Goal: Task Accomplishment & Management: Use online tool/utility

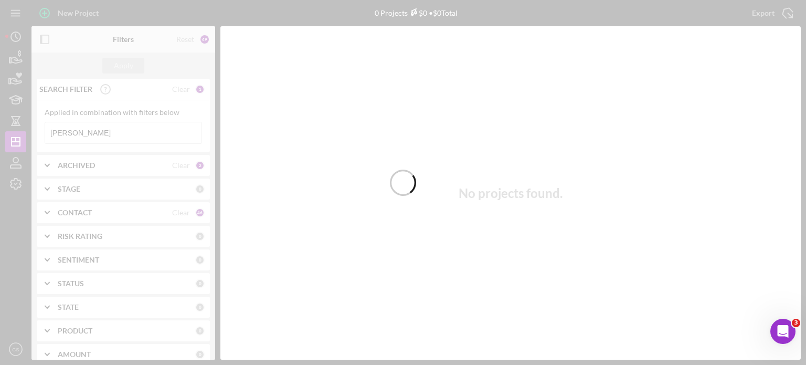
click at [77, 129] on div at bounding box center [403, 182] width 806 height 365
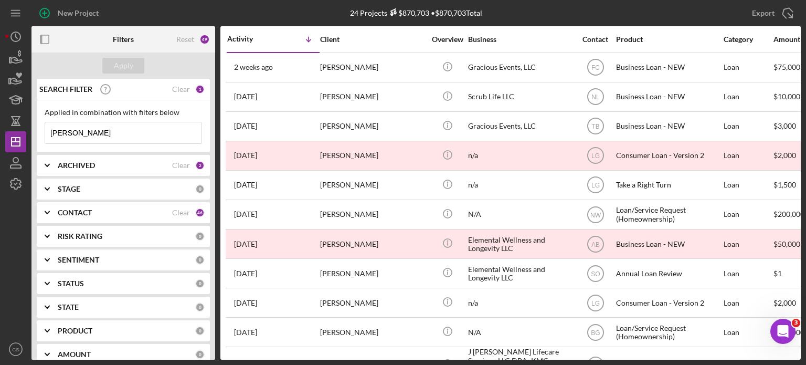
drag, startPoint x: 77, startPoint y: 134, endPoint x: 0, endPoint y: 123, distance: 77.5
click at [0, 123] on div "New Project 24 Projects $870,703 • $870,703 Total [PERSON_NAME] Export Icon/Exp…" at bounding box center [403, 182] width 806 height 365
type input "[PERSON_NAME]"
click at [122, 62] on div "Apply" at bounding box center [123, 66] width 19 height 16
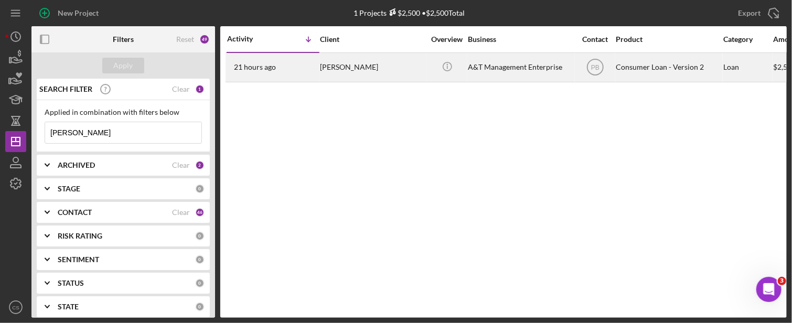
click at [254, 67] on time "21 hours ago" at bounding box center [255, 67] width 42 height 8
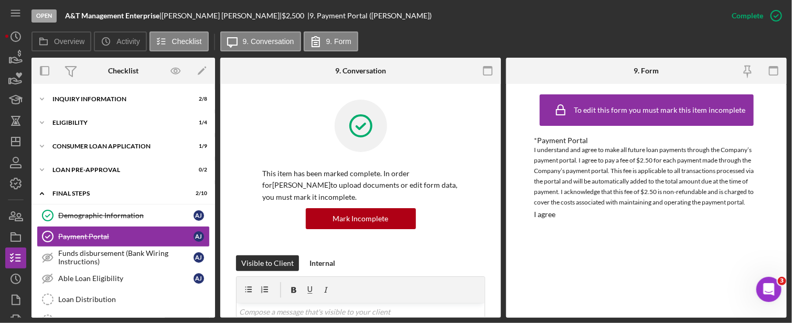
scroll to position [35, 0]
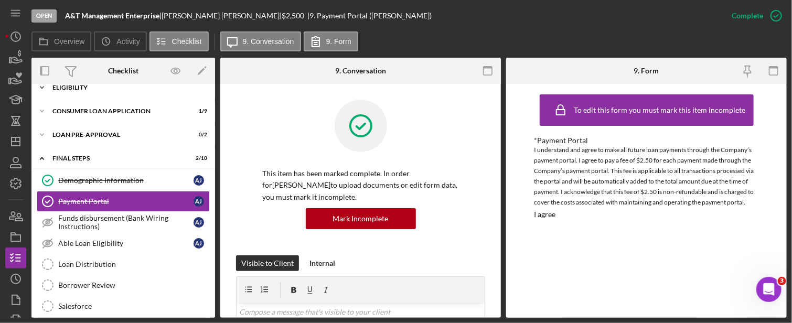
click at [41, 90] on icon "Icon/Expander" at bounding box center [41, 87] width 21 height 21
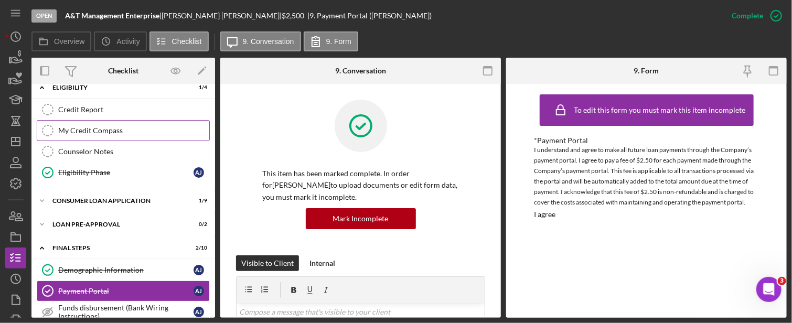
click at [47, 128] on icon "My Credit Compass" at bounding box center [48, 131] width 26 height 26
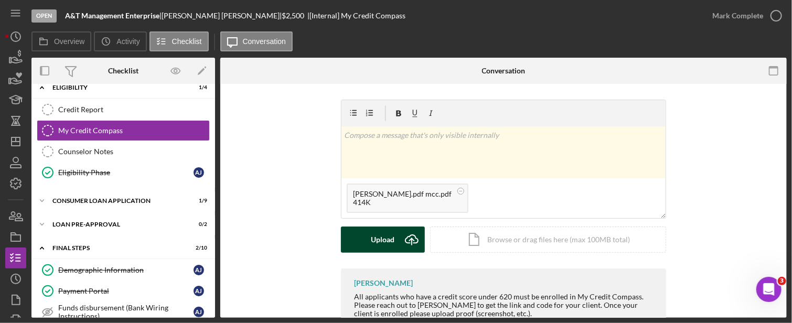
click at [409, 238] on icon "Icon/Upload" at bounding box center [412, 240] width 26 height 26
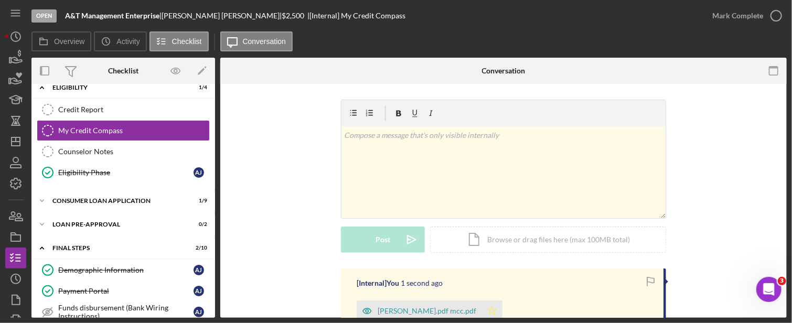
click at [488, 314] on polygon "button" at bounding box center [492, 310] width 9 height 8
click at [777, 18] on icon "button" at bounding box center [776, 16] width 26 height 26
